Goal: Task Accomplishment & Management: Manage account settings

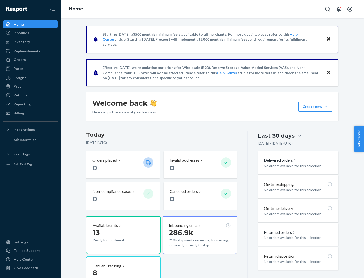
click at [326, 107] on button "Create new Create new inbound Create new order Create new product" at bounding box center [315, 107] width 34 height 10
click at [30, 33] on div "Inbounds" at bounding box center [31, 32] width 54 height 7
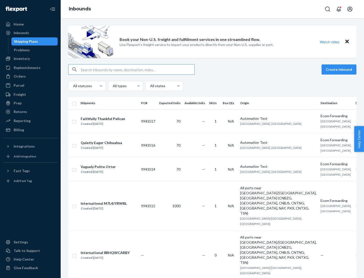
click at [340, 70] on button "Create inbound" at bounding box center [339, 69] width 35 height 10
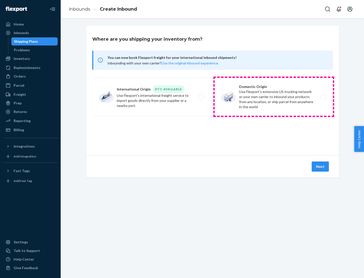
click at [274, 97] on label "Domestic Origin Use Flexport’s extensive US trucking network or your own carrie…" at bounding box center [274, 97] width 118 height 38
click at [323, 97] on input "Domestic Origin Use Flexport’s extensive US trucking network or your own carrie…" at bounding box center [324, 96] width 3 height 3
radio input "true"
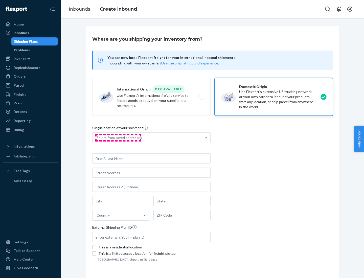
click at [118, 138] on div "Select from saved addresses" at bounding box center [120, 137] width 46 height 5
click at [97, 138] on input "Select from saved addresses" at bounding box center [97, 137] width 1 height 5
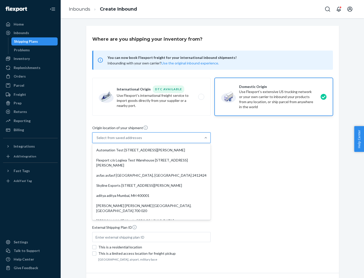
scroll to position [2, 0]
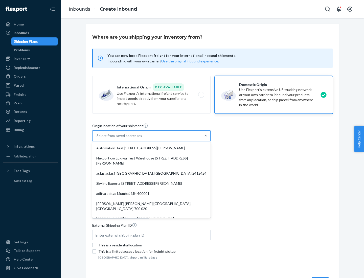
click at [151, 148] on div "Automation Test [STREET_ADDRESS][PERSON_NAME]" at bounding box center [151, 148] width 116 height 10
click at [97, 138] on input "option Automation Test [STREET_ADDRESS][PERSON_NAME]. 9 results available. Use …" at bounding box center [97, 135] width 1 height 5
type input "Automation Test"
type input "9th Floor"
type input "[GEOGRAPHIC_DATA]"
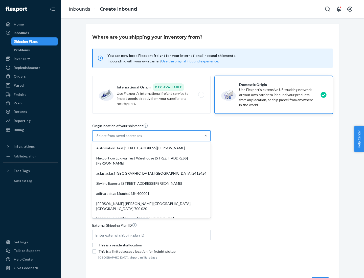
type input "CA"
type input "94104"
type input "[STREET_ADDRESS][PERSON_NAME]"
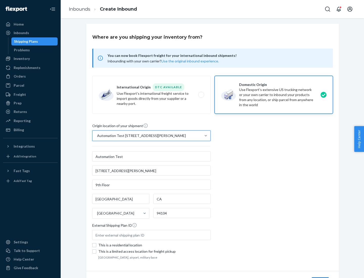
scroll to position [30, 0]
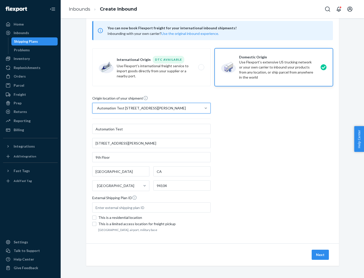
click at [321, 255] on button "Next" at bounding box center [320, 255] width 17 height 10
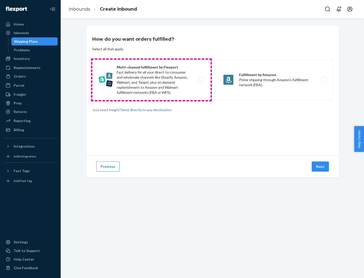
click at [151, 80] on label "Multi-channel fulfillment by Flexport Fast delivery for all your direct-to-cons…" at bounding box center [151, 80] width 118 height 40
click at [201, 80] on input "Multi-channel fulfillment by Flexport Fast delivery for all your direct-to-cons…" at bounding box center [202, 79] width 3 height 3
radio input "true"
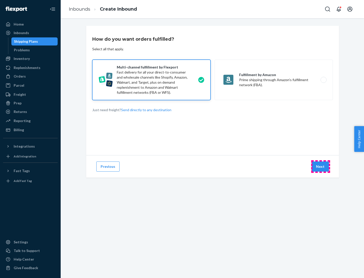
click at [321, 167] on button "Next" at bounding box center [320, 167] width 17 height 10
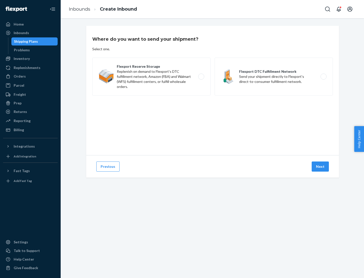
click at [274, 77] on label "Flexport DTC Fulfillment Network Send your shipment directly to Flexport's dire…" at bounding box center [274, 77] width 118 height 38
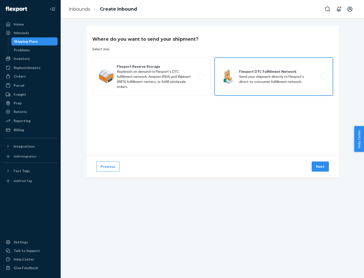
click at [323, 77] on input "Flexport DTC Fulfillment Network Send your shipment directly to Flexport's dire…" at bounding box center [324, 76] width 3 height 3
radio input "true"
click at [321, 167] on button "Next" at bounding box center [320, 167] width 17 height 10
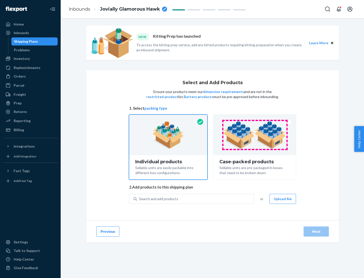
click at [255, 135] on img at bounding box center [254, 135] width 63 height 28
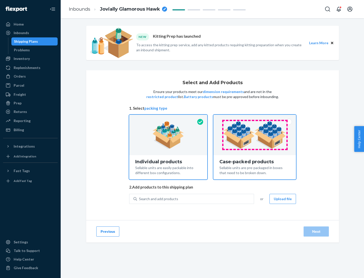
click at [255, 118] on input "Case-packed products Sellable units are pre-packaged in boxes that need to be b…" at bounding box center [254, 116] width 3 height 3
radio input "true"
radio input "false"
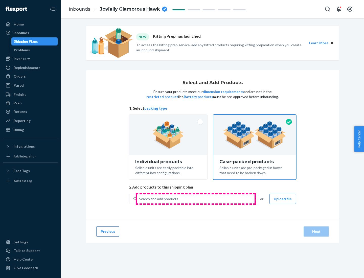
click at [196, 199] on div "Search and add products" at bounding box center [195, 198] width 117 height 9
click at [140, 199] on input "Search and add products" at bounding box center [139, 199] width 1 height 5
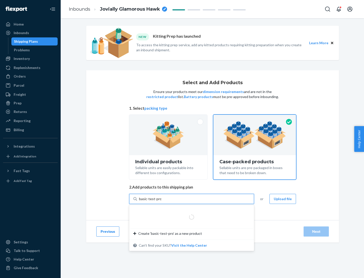
type input "basic-test-product-1"
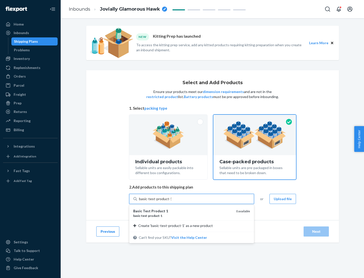
click at [183, 216] on div "basic - test - product - 1" at bounding box center [182, 216] width 99 height 4
click at [171, 202] on input "basic-test-product-1" at bounding box center [155, 199] width 32 height 5
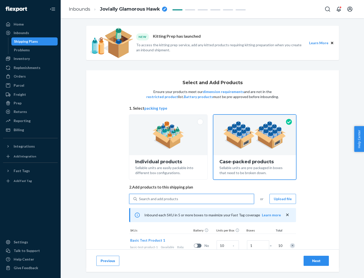
scroll to position [18, 0]
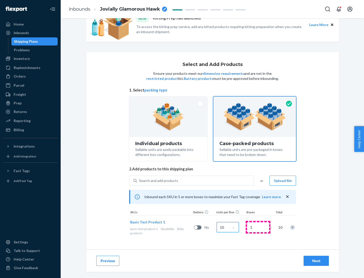
type input "10"
type input "7"
click at [316, 261] on div "Next" at bounding box center [316, 260] width 17 height 5
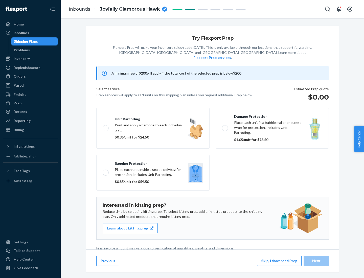
scroll to position [1, 0]
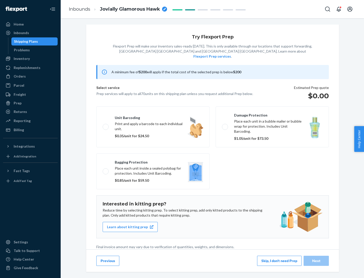
click at [153, 161] on label "Bagging protection Place each unit inside a sealed polybag for protection. Incl…" at bounding box center [152, 172] width 113 height 36
click at [106, 170] on input "Bagging protection Place each unit inside a sealed polybag for protection. Incl…" at bounding box center [104, 171] width 3 height 3
checkbox input "true"
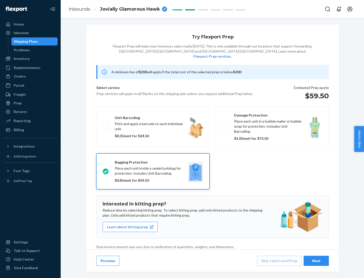
click at [316, 261] on div "Next" at bounding box center [316, 260] width 17 height 5
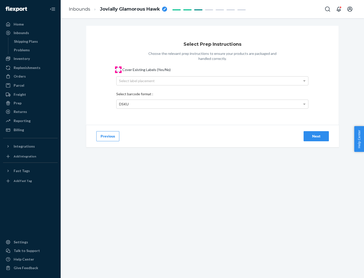
click at [118, 70] on input "Cover Existing Labels (Yes/No)" at bounding box center [118, 70] width 4 height 4
checkbox input "true"
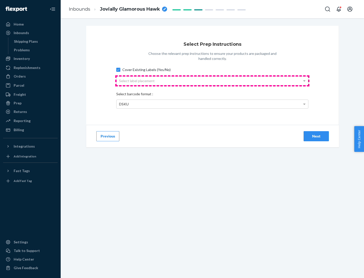
click at [212, 81] on div "Select label placement" at bounding box center [213, 81] width 192 height 9
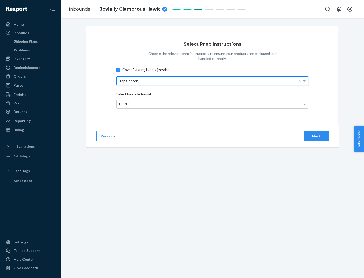
click at [212, 104] on div "DSKU" at bounding box center [213, 104] width 192 height 9
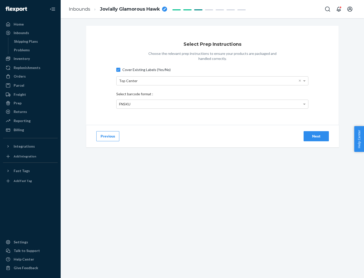
click at [316, 136] on div "Next" at bounding box center [316, 136] width 17 height 5
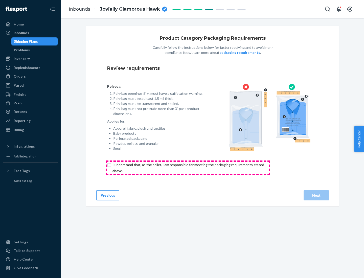
click at [188, 168] on input "checkbox" at bounding box center [191, 168] width 168 height 12
checkbox input "true"
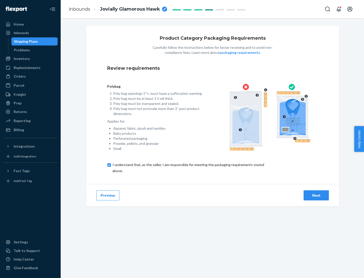
click at [316, 195] on div "Next" at bounding box center [316, 195] width 17 height 5
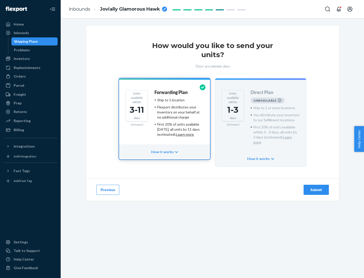
click at [171, 92] on h4 "Forwarding Plan" at bounding box center [171, 92] width 33 height 5
click at [316, 187] on div "Submit" at bounding box center [316, 189] width 17 height 5
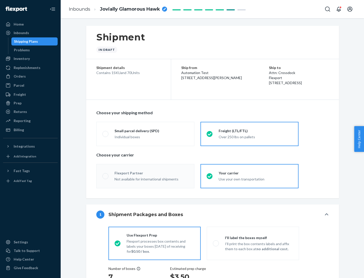
radio input "true"
radio input "false"
radio input "true"
radio input "false"
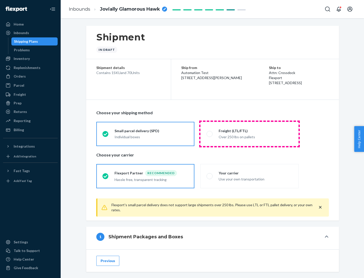
click at [250, 134] on div "Over 250 lbs on pallets" at bounding box center [256, 137] width 74 height 6
click at [210, 134] on input "Freight (LTL/FTL) Over 250 lbs on pallets" at bounding box center [208, 133] width 3 height 3
radio input "true"
radio input "false"
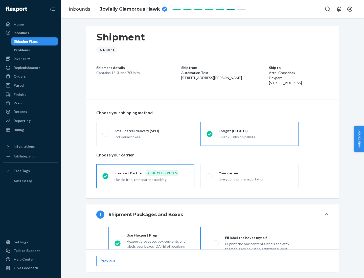
scroll to position [28, 0]
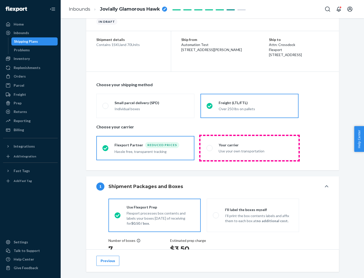
click at [250, 148] on div "Use your own transportation" at bounding box center [256, 151] width 74 height 6
click at [210, 148] on input "Your carrier Use your own transportation" at bounding box center [208, 147] width 3 height 3
radio input "true"
radio input "false"
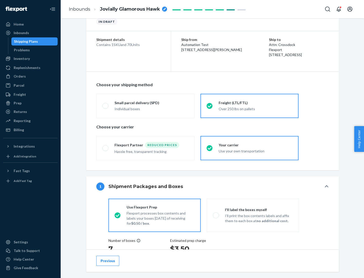
scroll to position [95, 0]
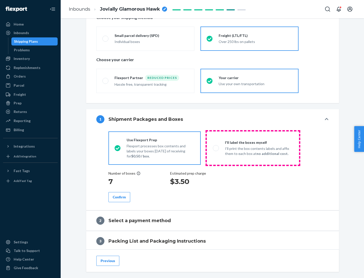
click at [253, 148] on p "I’ll print the box contents labels and affix them to each box at no additional …" at bounding box center [259, 151] width 68 height 10
click at [216, 148] on input "I'll label the boxes myself I’ll print the box contents labels and affix them t…" at bounding box center [214, 147] width 3 height 3
radio input "true"
radio input "false"
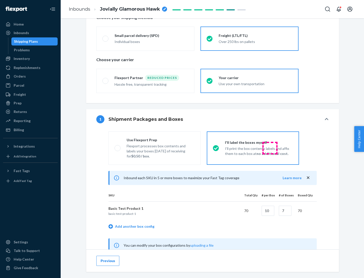
scroll to position [158, 0]
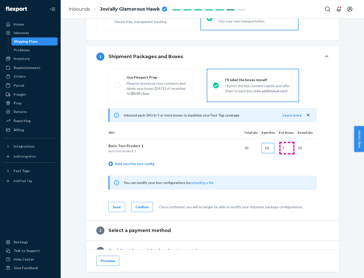
type input "10"
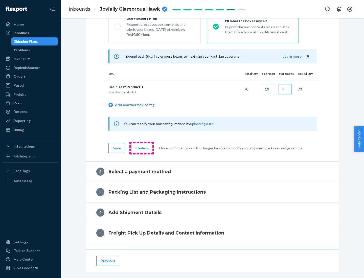
type input "7"
click at [141, 148] on div "Confirm" at bounding box center [142, 148] width 13 height 5
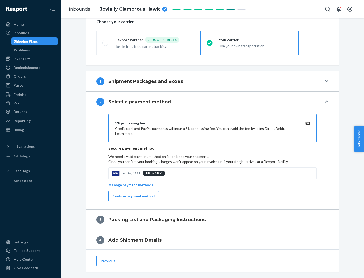
scroll to position [181, 0]
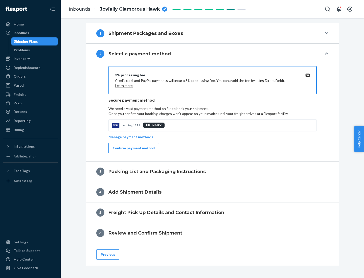
click at [133, 148] on div "Confirm payment method" at bounding box center [134, 148] width 42 height 5
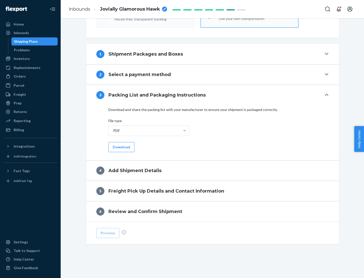
scroll to position [160, 0]
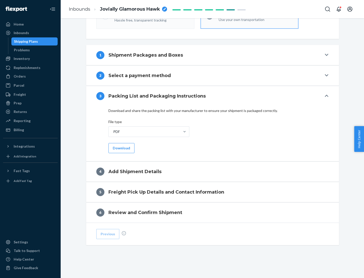
click at [121, 148] on button "Download" at bounding box center [121, 148] width 26 height 10
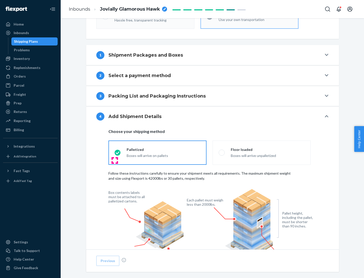
scroll to position [332, 0]
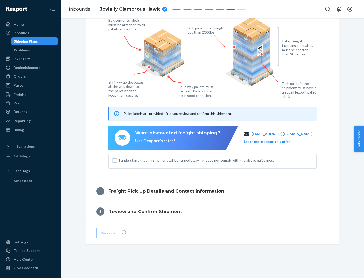
click at [115, 160] on input "I understand that my shipment will be turned away if it does not comply with th…" at bounding box center [115, 161] width 4 height 4
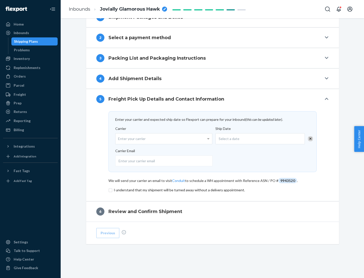
scroll to position [198, 0]
click at [213, 190] on input "checkbox" at bounding box center [212, 190] width 208 height 6
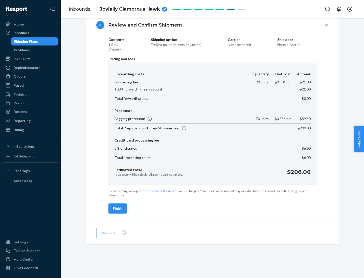
click at [118, 209] on div "Finish" at bounding box center [118, 208] width 10 height 5
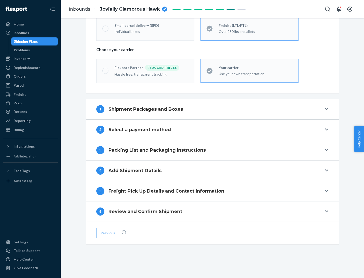
scroll to position [105, 0]
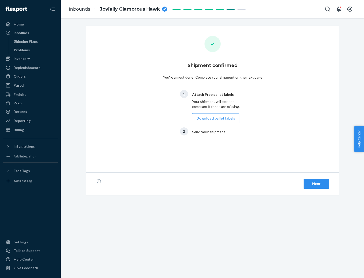
click at [214, 118] on button "Download pallet labels" at bounding box center [215, 118] width 47 height 10
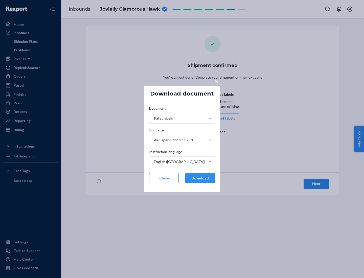
click at [200, 178] on button "Download" at bounding box center [200, 178] width 30 height 10
click at [216, 81] on span "×" at bounding box center [216, 81] width 4 height 9
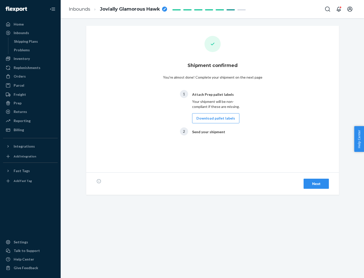
click at [316, 184] on div "Next" at bounding box center [316, 183] width 17 height 5
